Goal: Task Accomplishment & Management: Complete application form

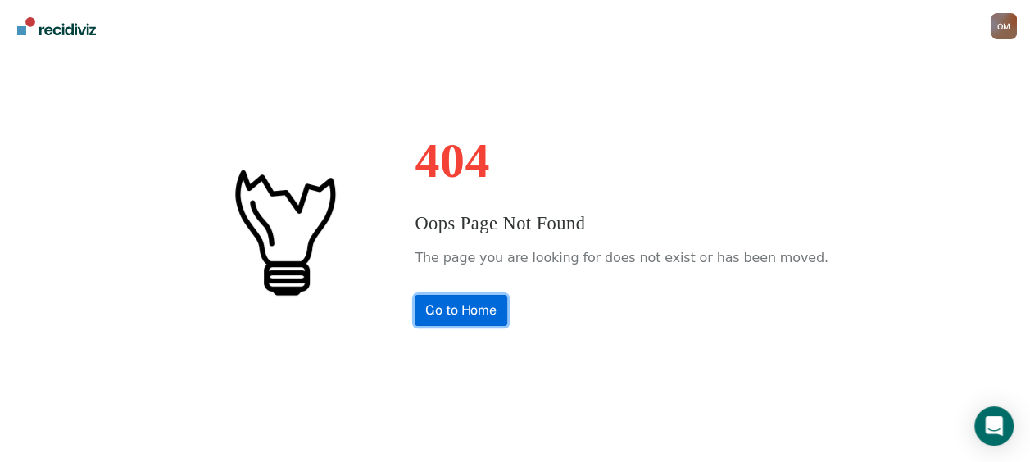
click at [507, 320] on link "Go to Home" at bounding box center [461, 310] width 93 height 31
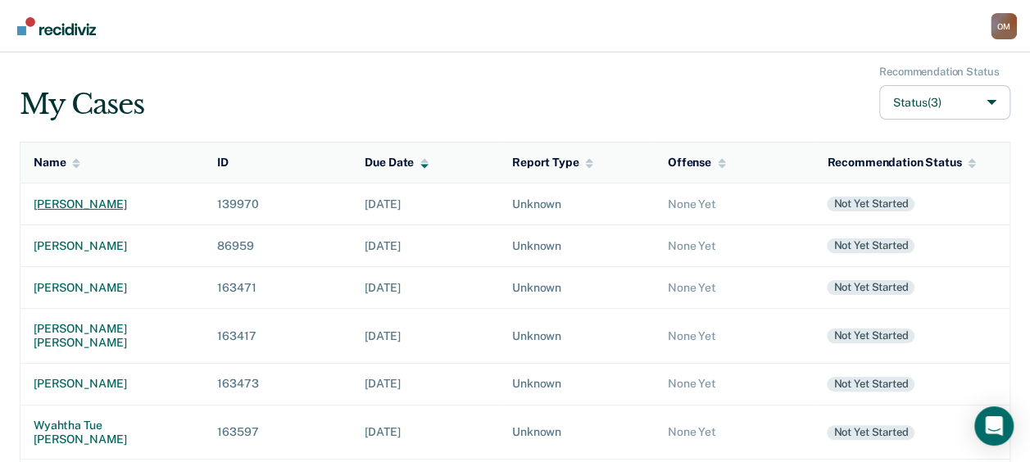
click at [115, 198] on div "danielle marie taylor" at bounding box center [112, 205] width 157 height 14
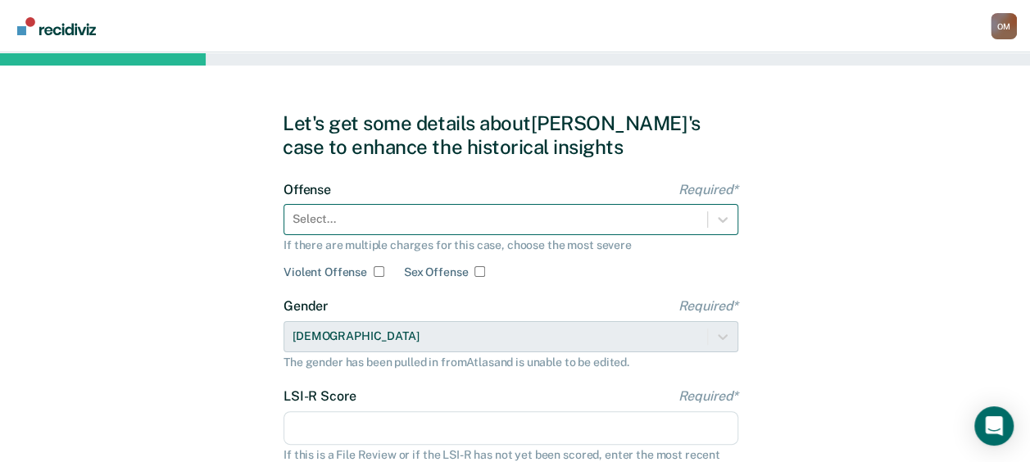
click at [463, 216] on div "Select..." at bounding box center [511, 219] width 455 height 31
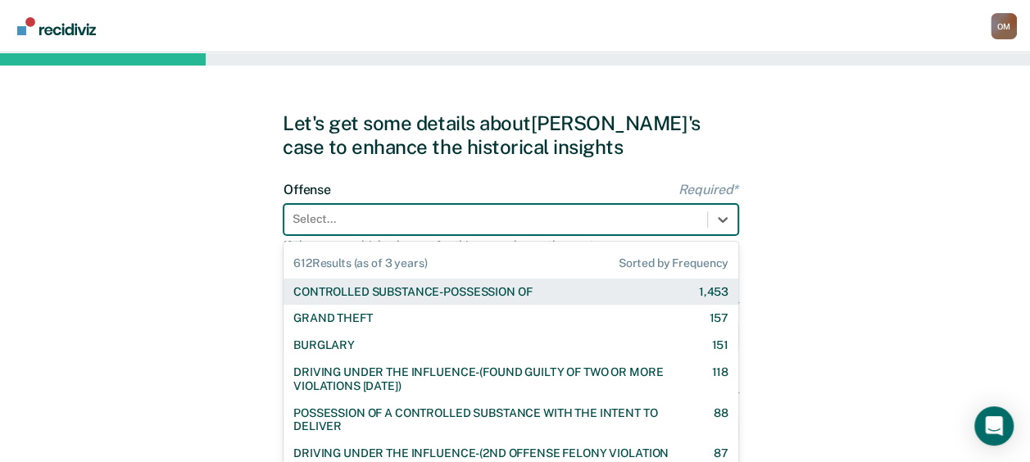
scroll to position [65, 0]
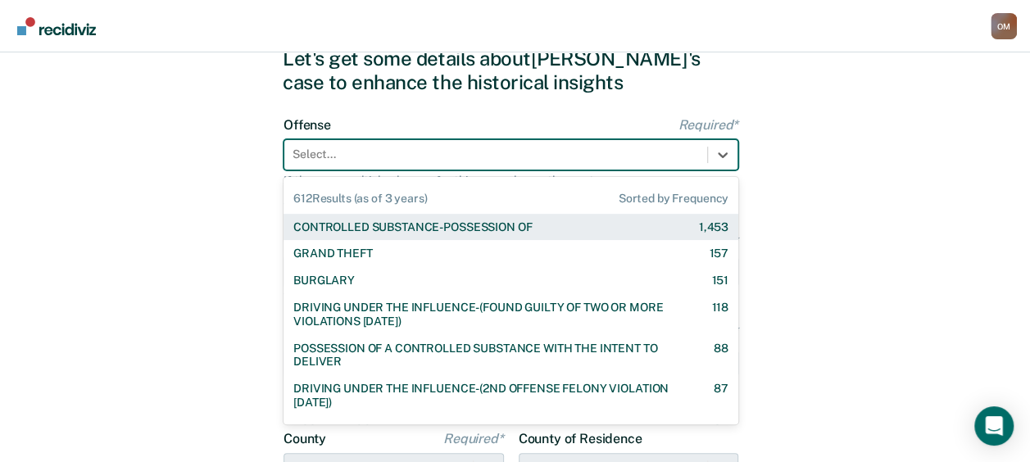
click at [472, 223] on div "CONTROLLED SUBSTANCE-POSSESSION OF" at bounding box center [412, 228] width 239 height 14
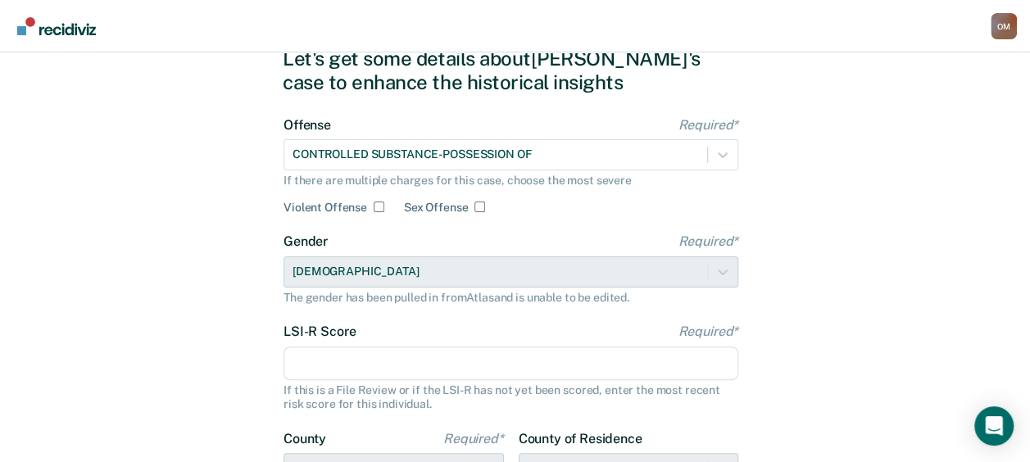
click at [355, 379] on input "LSI-R Score Required*" at bounding box center [511, 364] width 455 height 34
type input "28"
click at [116, 245] on div "Let's get some details about Danielle's case to enhance the historical insights…" at bounding box center [515, 357] width 1030 height 739
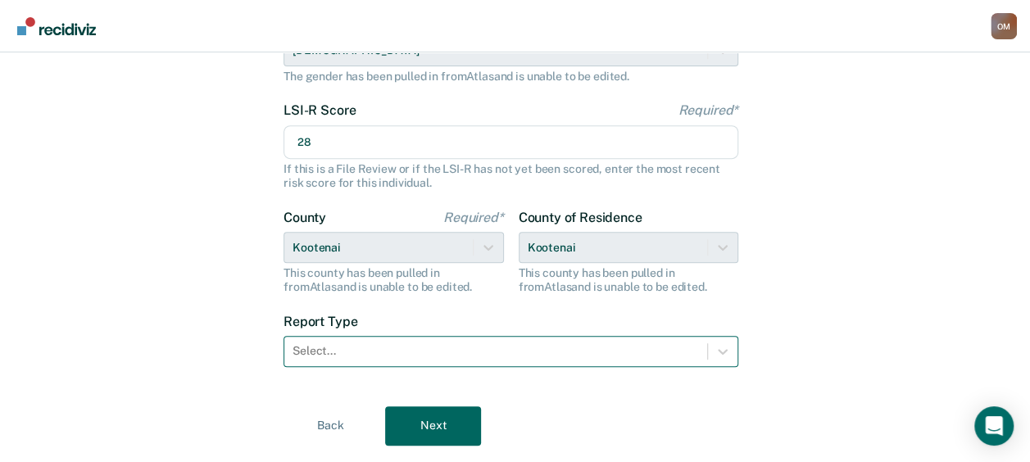
scroll to position [311, 0]
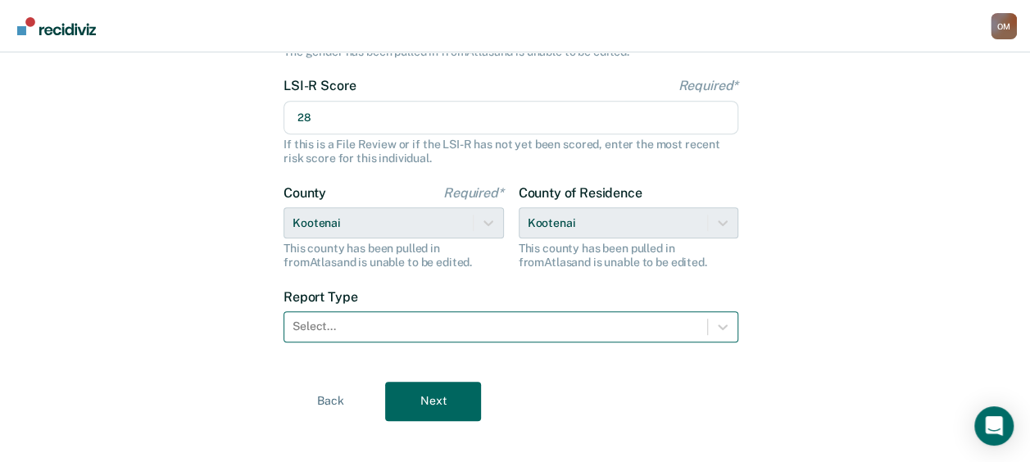
click at [408, 320] on div at bounding box center [496, 326] width 407 height 17
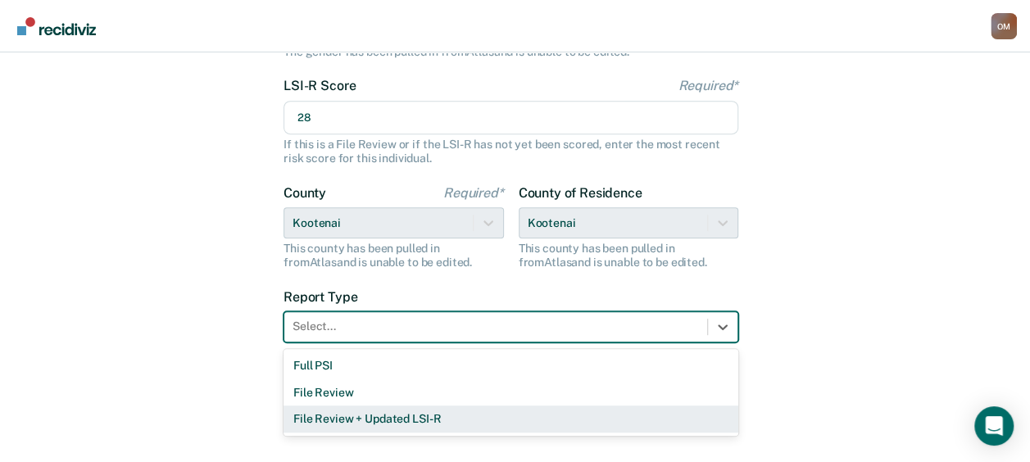
click at [390, 415] on div "File Review + Updated LSI-R" at bounding box center [511, 419] width 455 height 27
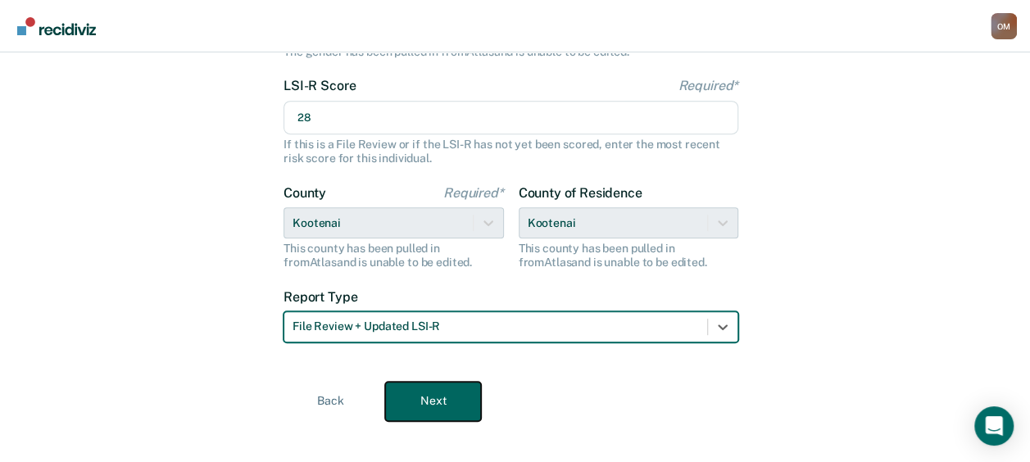
click at [443, 402] on button "Next" at bounding box center [433, 401] width 96 height 39
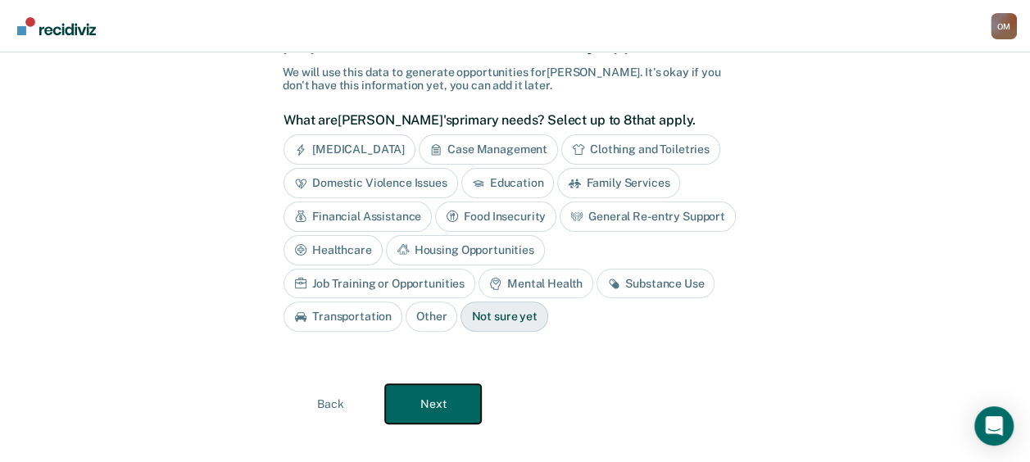
click at [455, 389] on button "Next" at bounding box center [433, 403] width 96 height 39
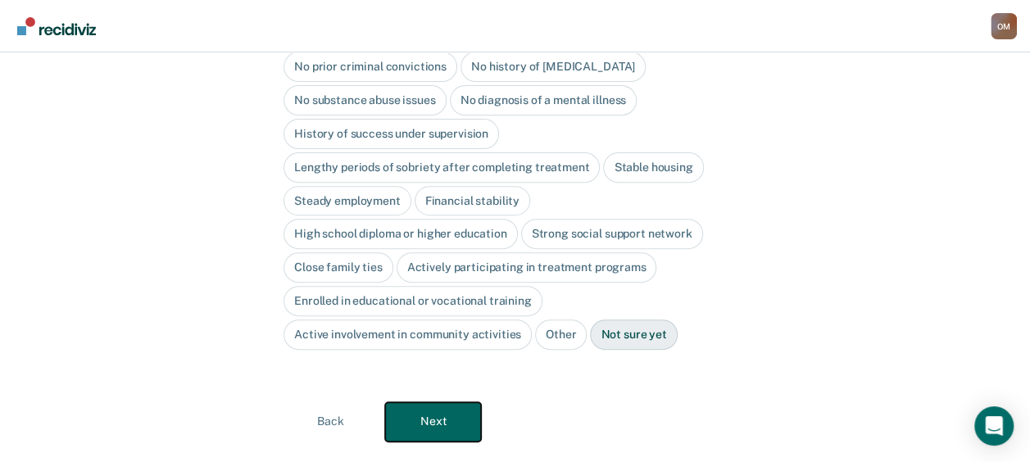
click at [455, 403] on button "Next" at bounding box center [433, 422] width 96 height 39
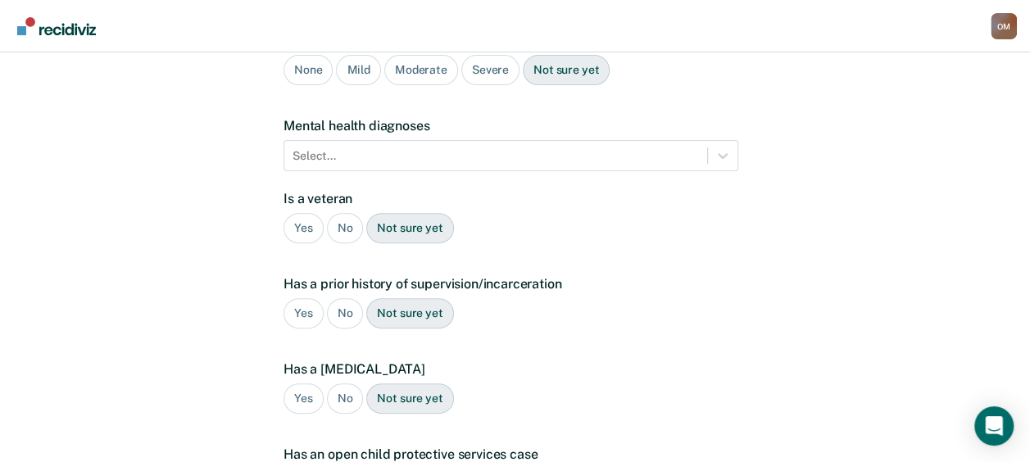
scroll to position [0, 0]
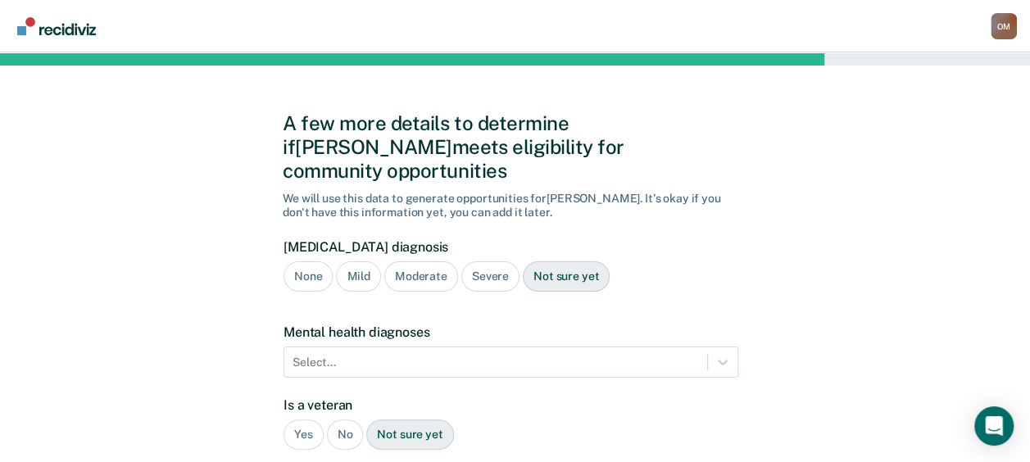
click at [426, 262] on div "Moderate" at bounding box center [421, 277] width 74 height 30
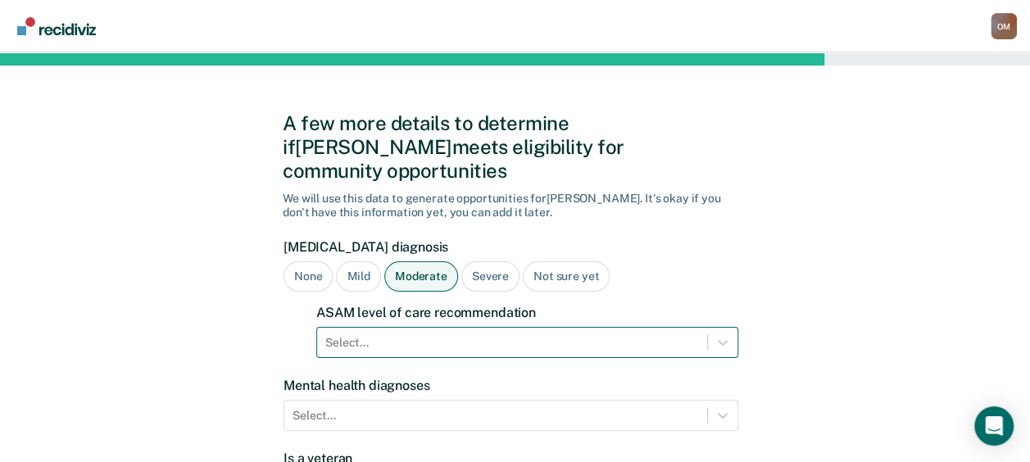
click at [404, 327] on div "Select..." at bounding box center [527, 342] width 422 height 31
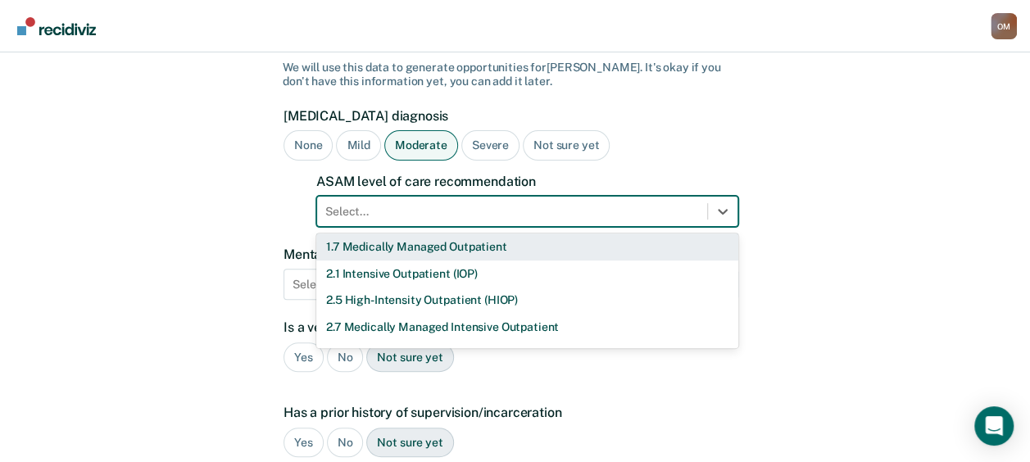
scroll to position [82, 0]
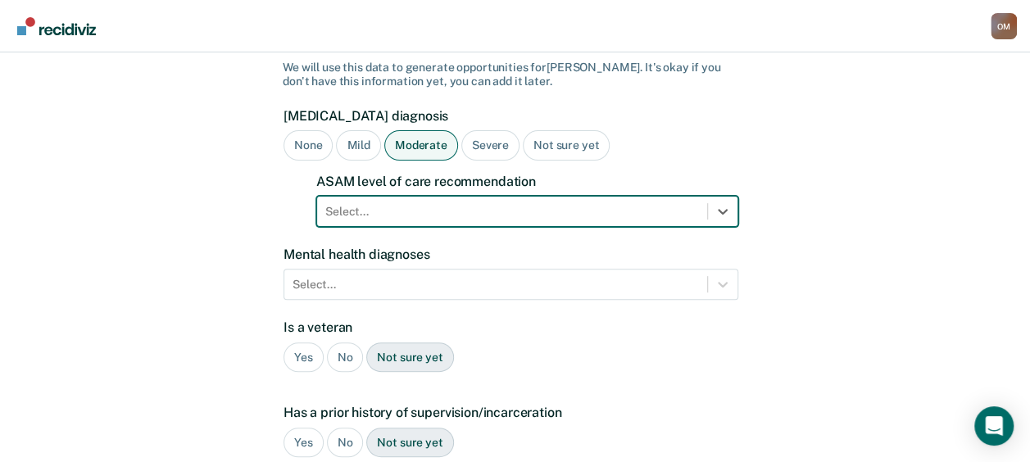
click at [438, 203] on div at bounding box center [512, 211] width 374 height 17
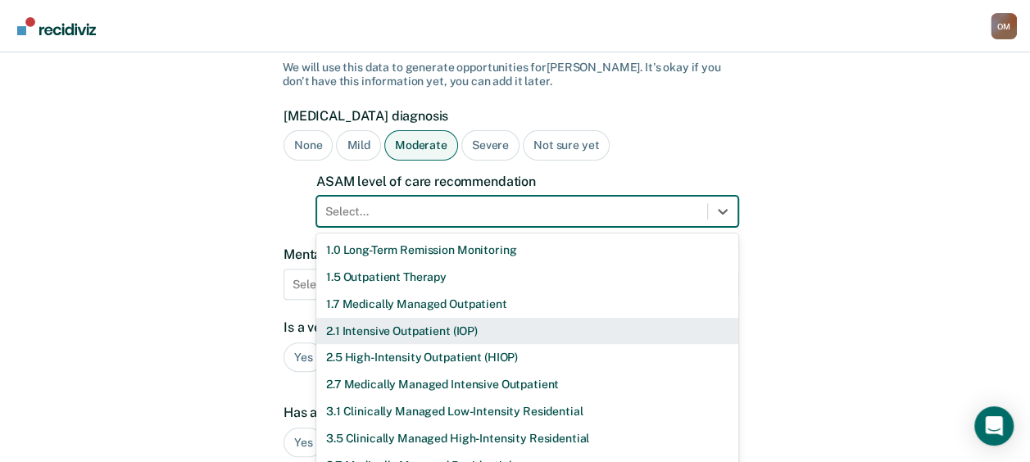
click at [443, 318] on div "2.1 Intensive Outpatient (IOP)" at bounding box center [527, 331] width 422 height 27
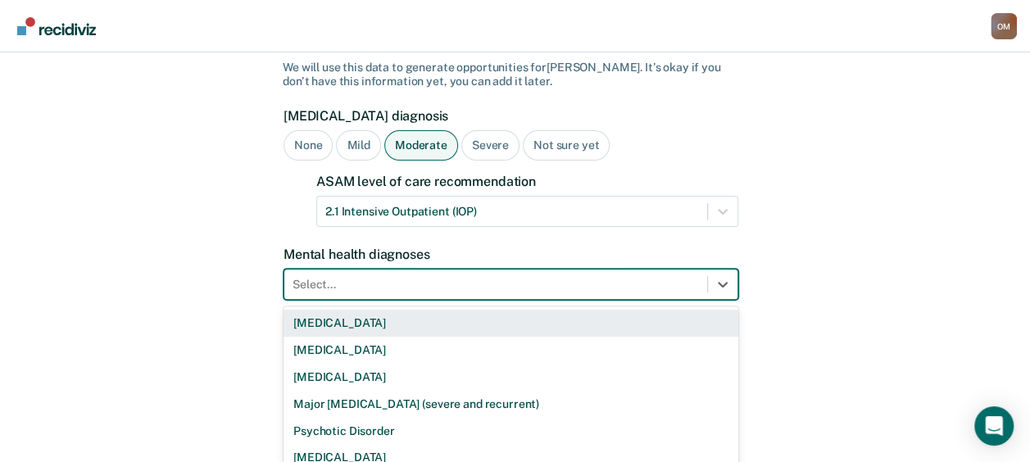
scroll to position [203, 0]
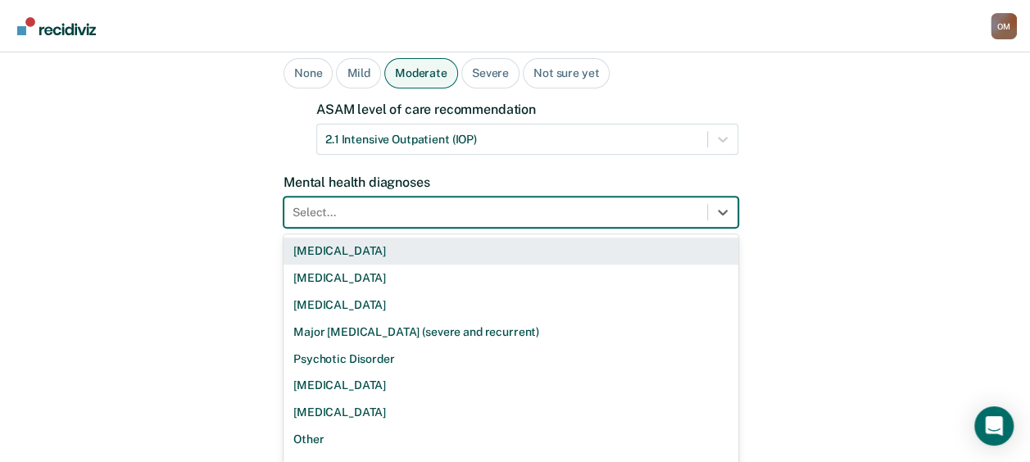
click at [397, 228] on div "9 results available. Use Up and Down to choose options, press Enter to select t…" at bounding box center [511, 212] width 455 height 31
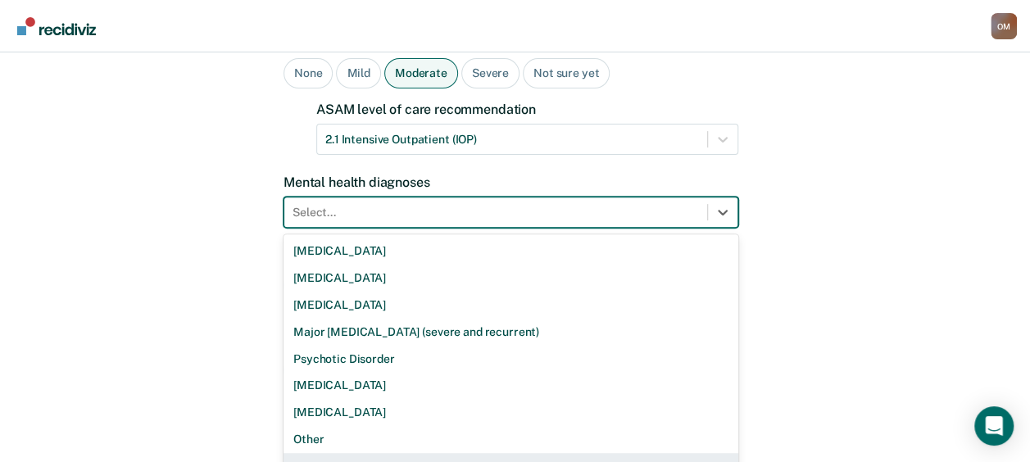
click at [389, 453] on div "None" at bounding box center [511, 466] width 455 height 27
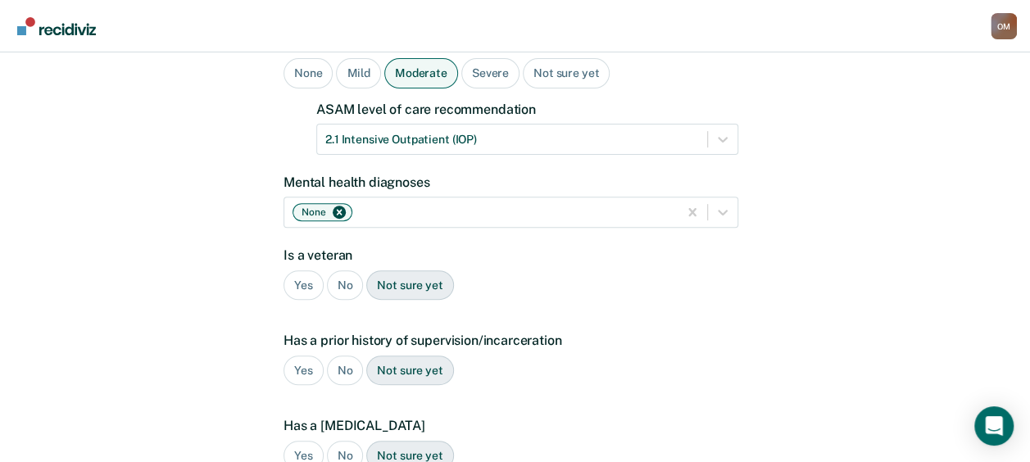
click at [343, 271] on div "No" at bounding box center [345, 286] width 37 height 30
click at [300, 356] on div "Yes" at bounding box center [304, 371] width 40 height 30
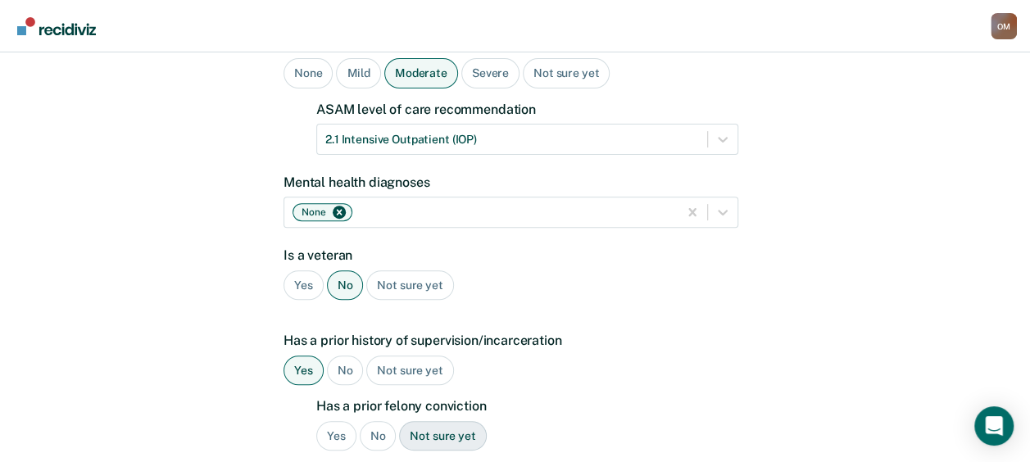
click at [347, 421] on div "Yes" at bounding box center [336, 436] width 40 height 30
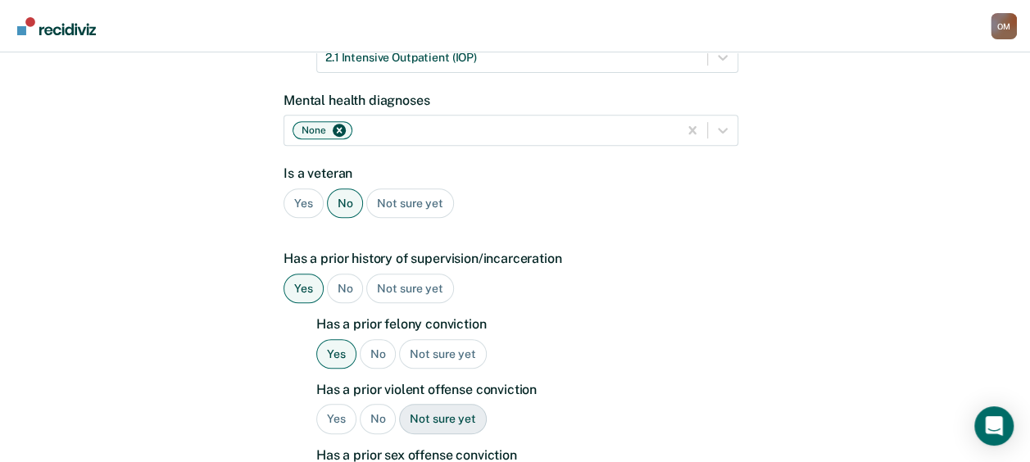
click at [328, 404] on div "Yes" at bounding box center [336, 419] width 40 height 30
click at [374, 404] on div "No" at bounding box center [378, 419] width 37 height 30
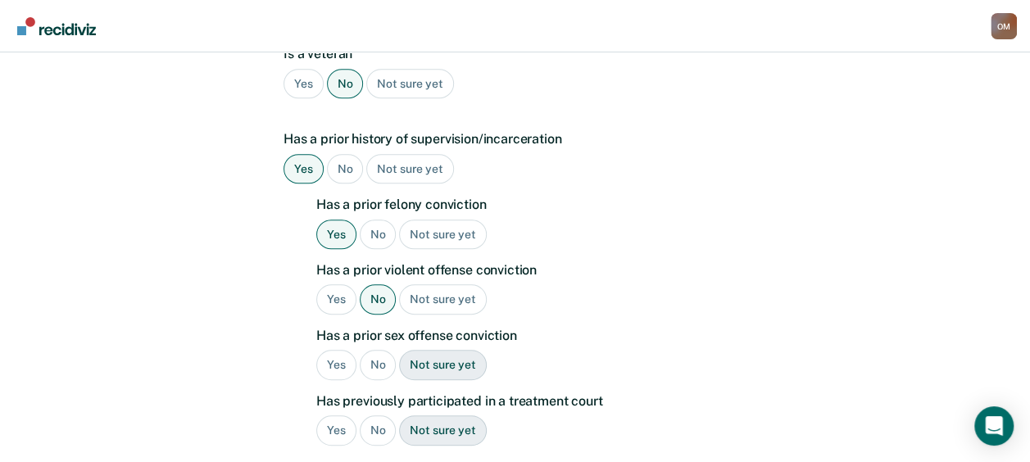
scroll to position [449, 0]
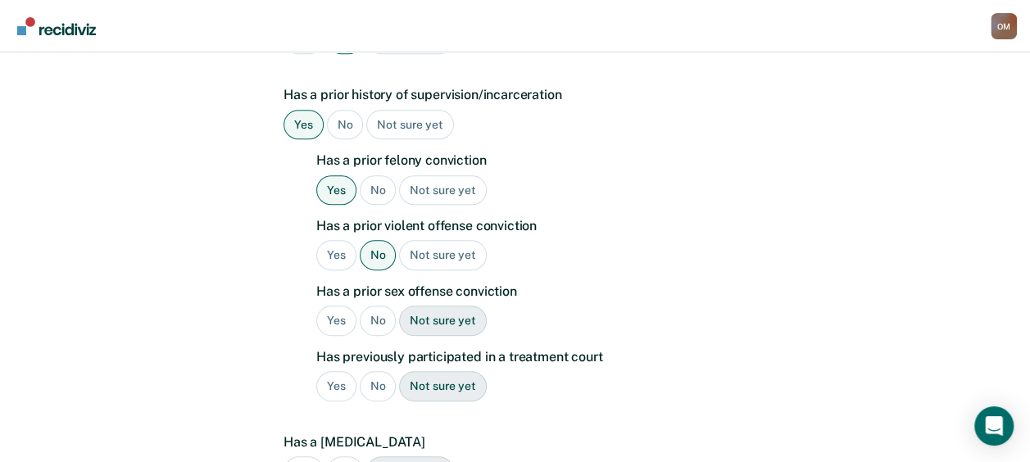
click at [379, 306] on div "No" at bounding box center [378, 321] width 37 height 30
click at [372, 371] on div "No" at bounding box center [378, 386] width 37 height 30
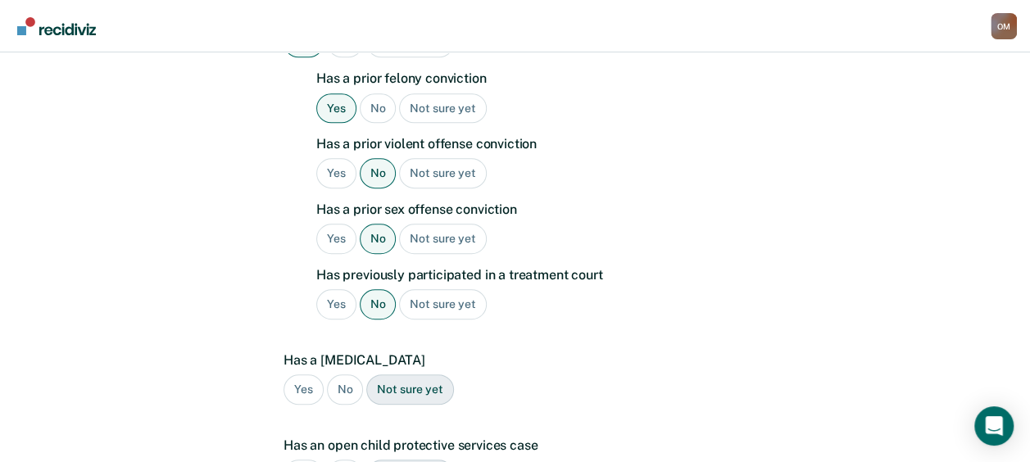
click at [336, 375] on div "No" at bounding box center [345, 390] width 37 height 30
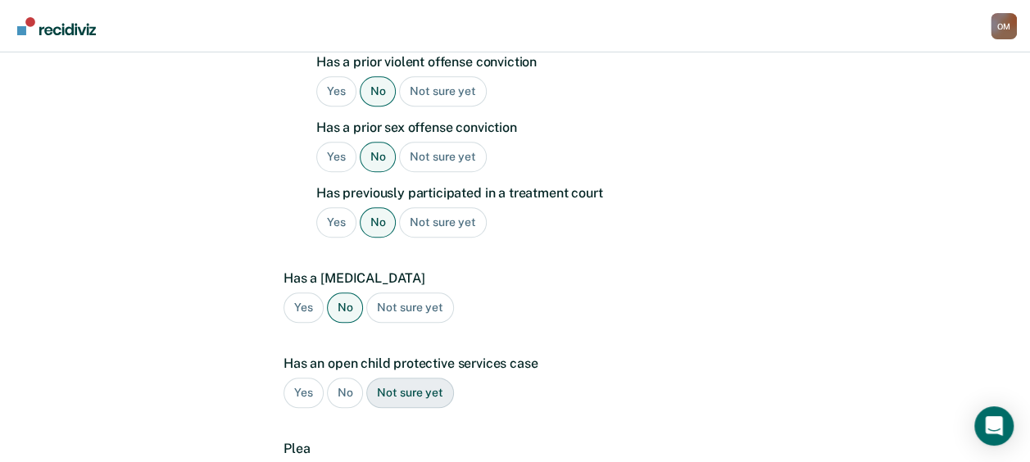
click at [342, 378] on div "No" at bounding box center [345, 393] width 37 height 30
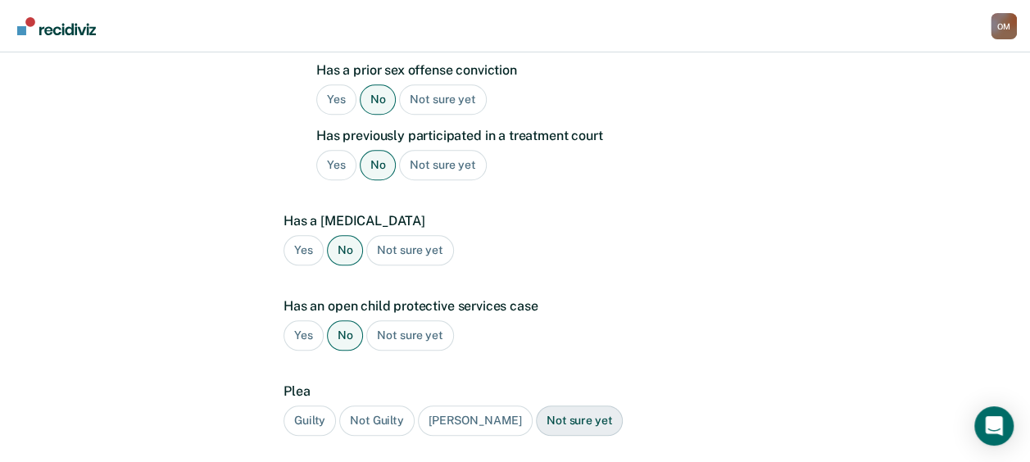
scroll to position [695, 0]
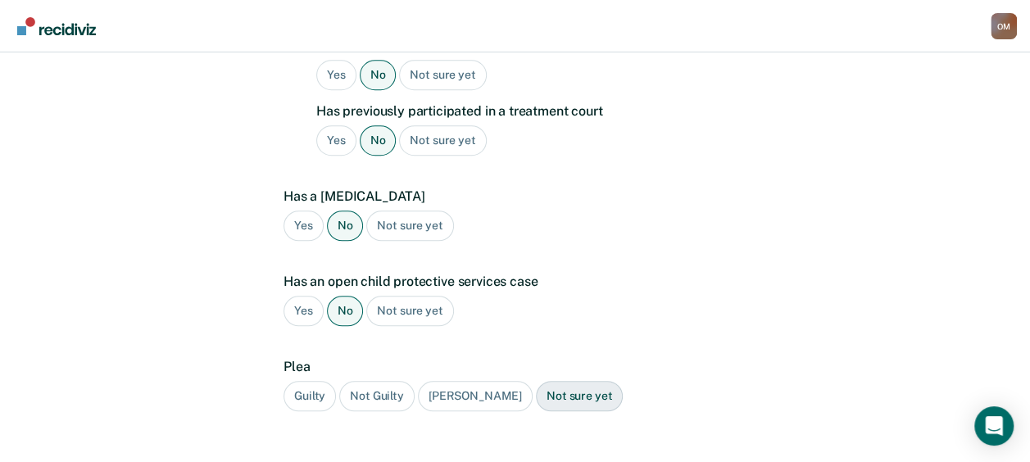
click at [314, 381] on div "Guilty" at bounding box center [310, 396] width 52 height 30
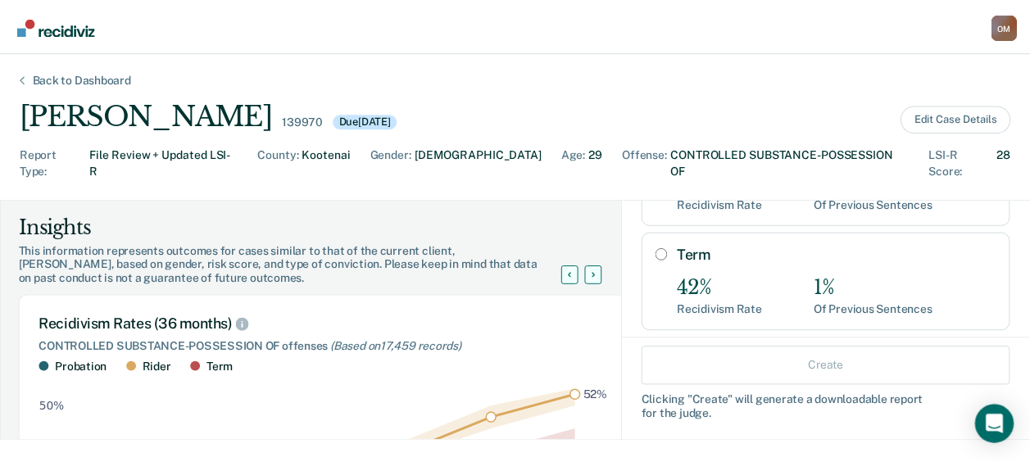
scroll to position [246, 0]
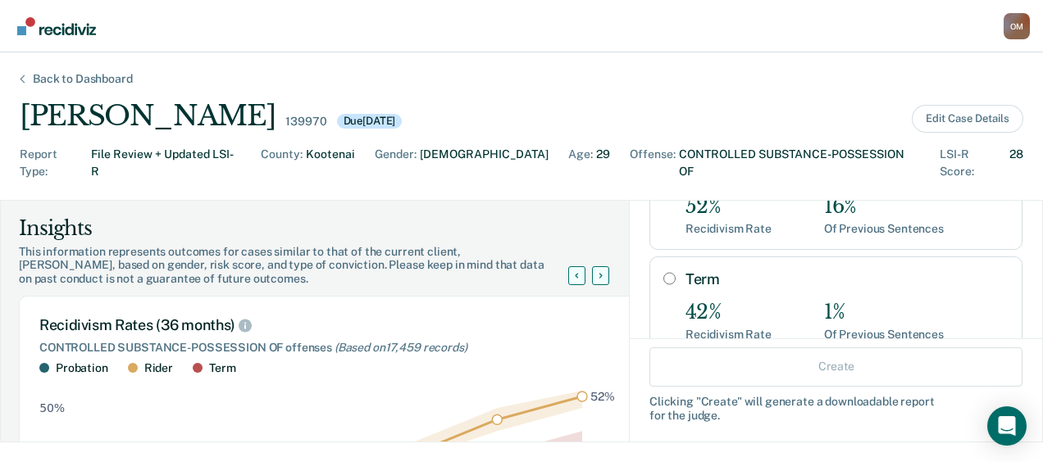
click at [663, 272] on input "Term" at bounding box center [669, 278] width 12 height 13
radio input "true"
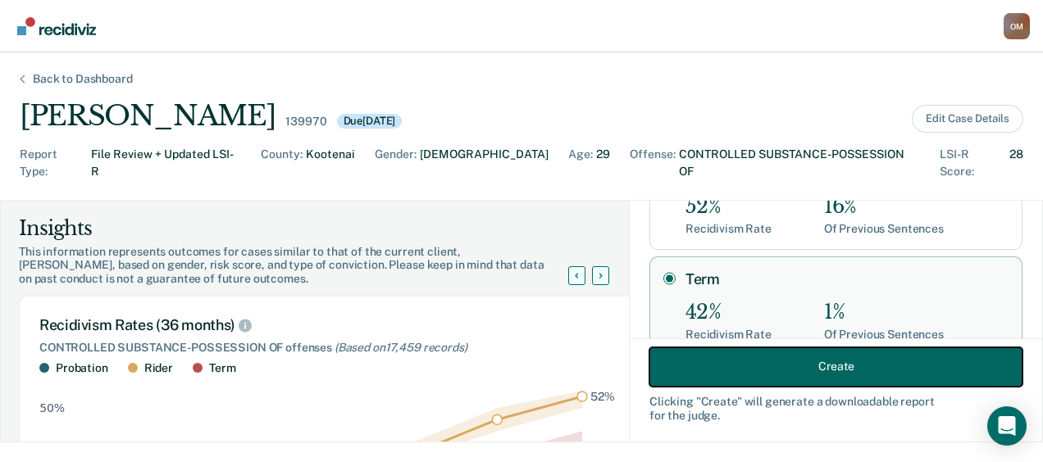
click at [769, 366] on button "Create" at bounding box center [835, 366] width 373 height 39
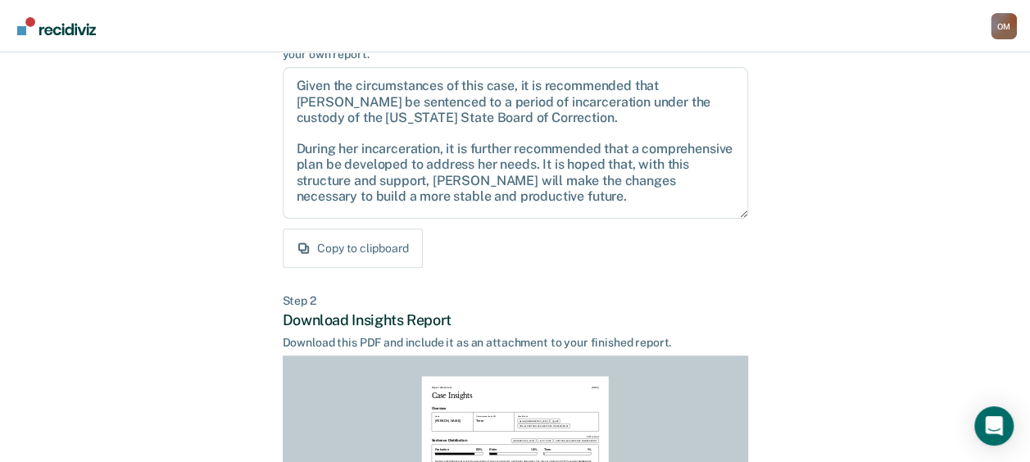
scroll to position [472, 0]
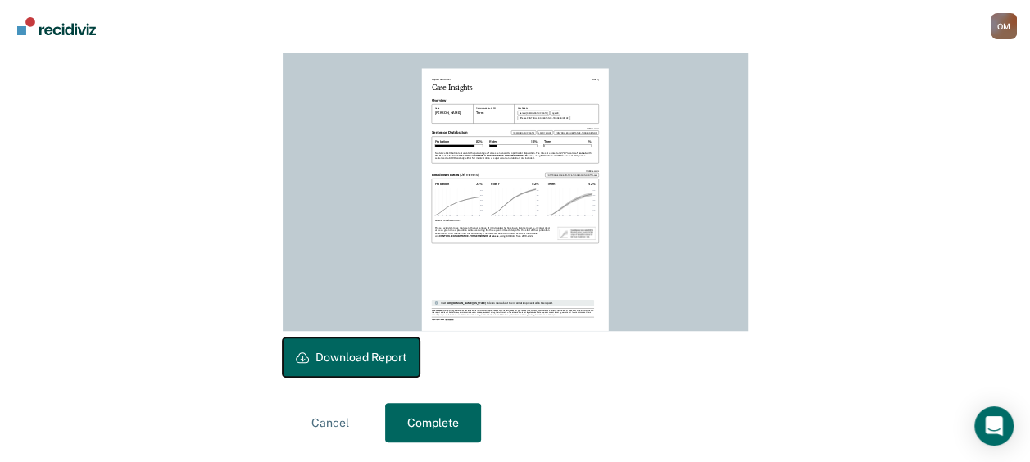
click at [356, 343] on button "Download Report" at bounding box center [351, 357] width 137 height 39
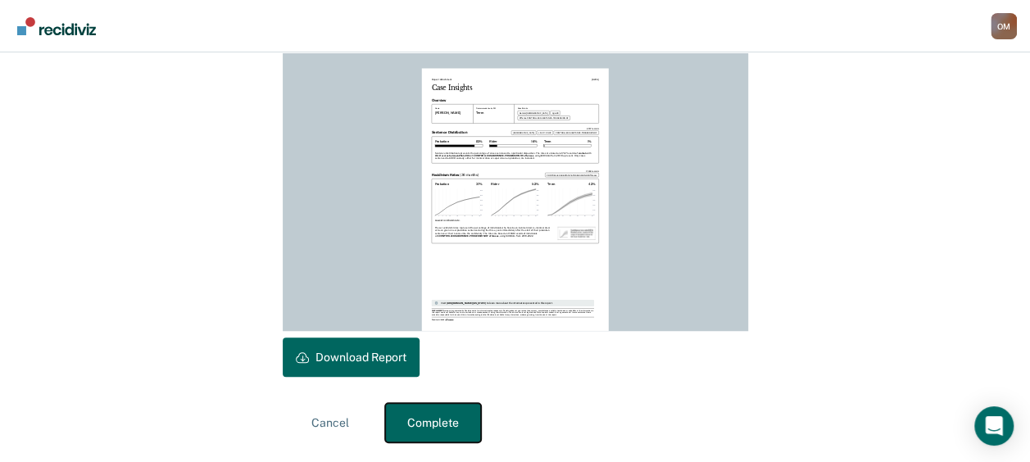
click at [449, 426] on button "Complete" at bounding box center [433, 422] width 96 height 39
